Goal: Task Accomplishment & Management: Manage account settings

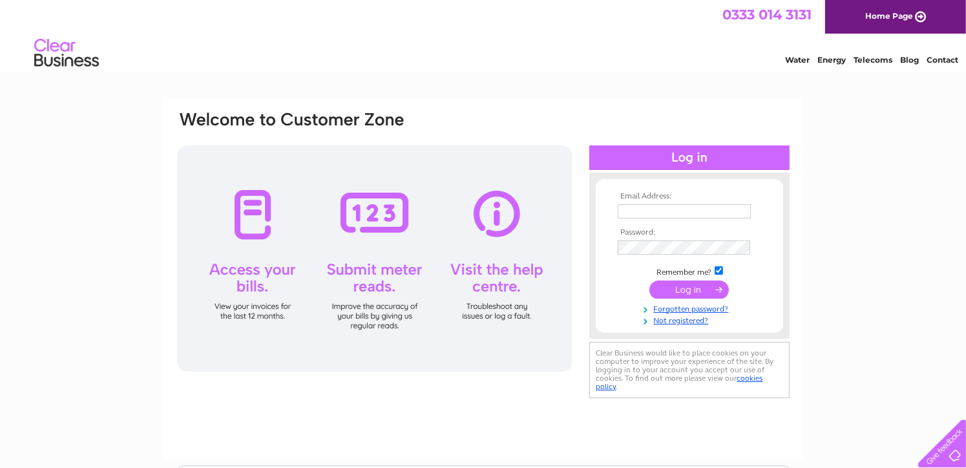
click at [627, 211] on input "text" at bounding box center [684, 211] width 133 height 14
type input "minimarketlena@gmail.com"
click at [649, 281] on input "submit" at bounding box center [688, 290] width 79 height 18
click at [706, 286] on input "submit" at bounding box center [688, 289] width 79 height 18
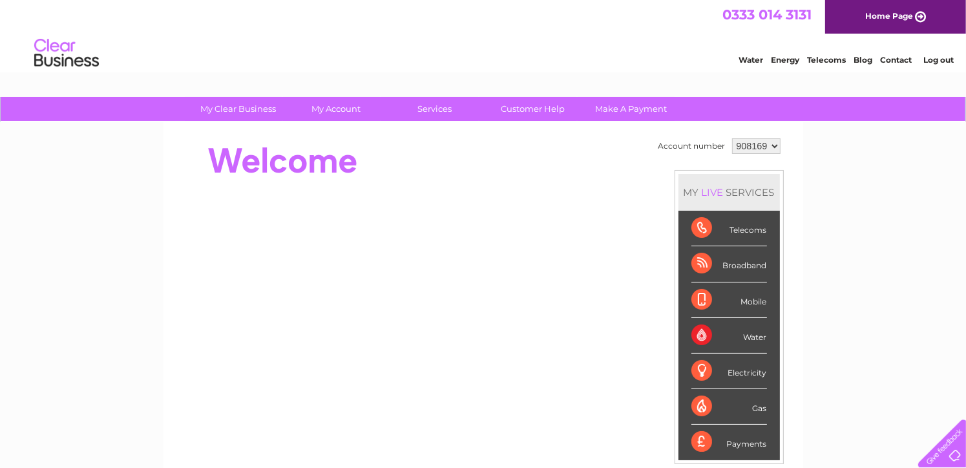
click at [774, 141] on select "908169 918020" at bounding box center [756, 146] width 48 height 16
select select "918020"
click at [732, 138] on select "908169 918020" at bounding box center [756, 146] width 48 height 16
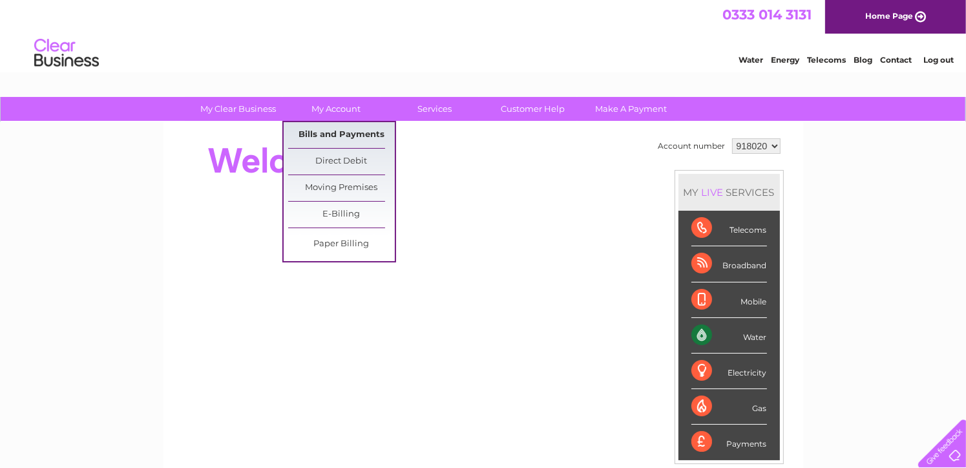
click at [335, 135] on link "Bills and Payments" at bounding box center [341, 135] width 107 height 26
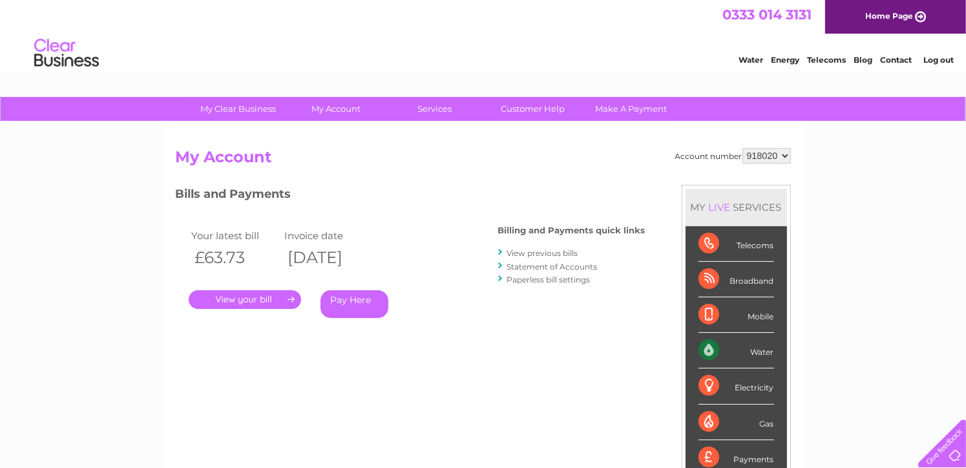
click at [240, 300] on link "." at bounding box center [245, 299] width 112 height 19
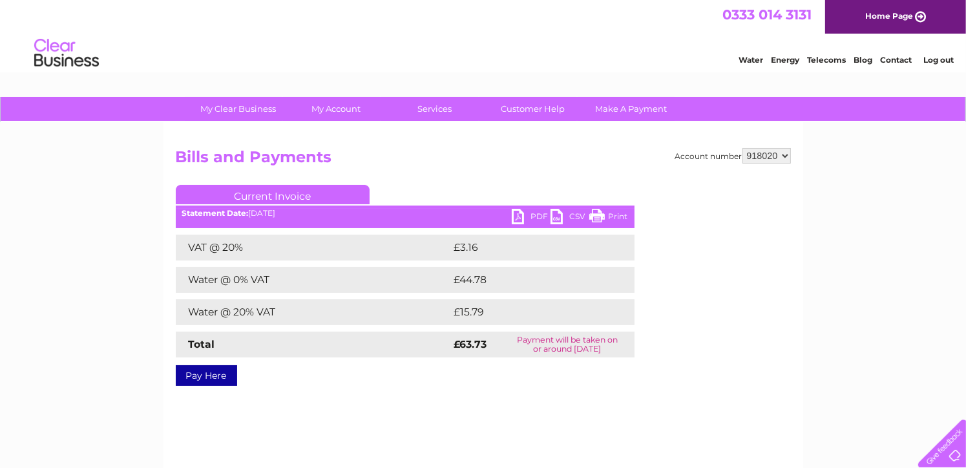
click at [527, 216] on link "PDF" at bounding box center [531, 218] width 39 height 19
